Goal: Find specific page/section: Find specific page/section

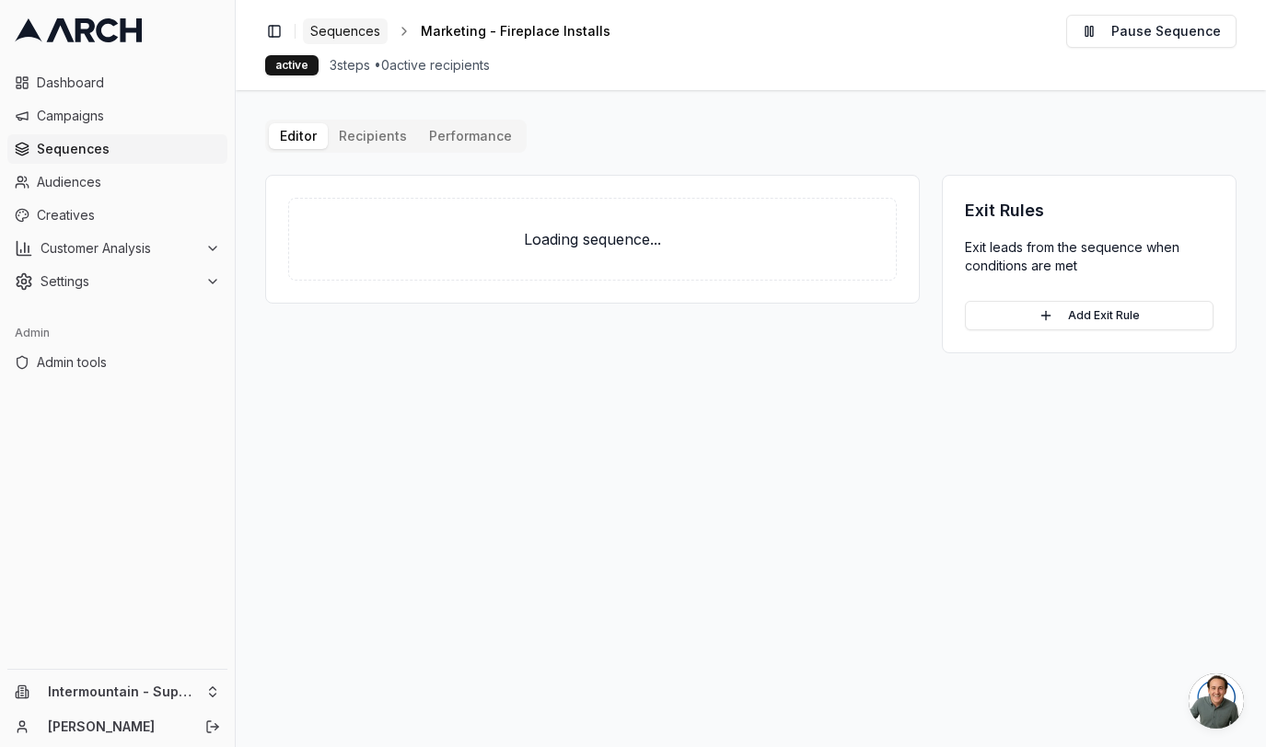
click at [343, 37] on span "Sequences" at bounding box center [345, 31] width 70 height 18
